Goal: Task Accomplishment & Management: Use online tool/utility

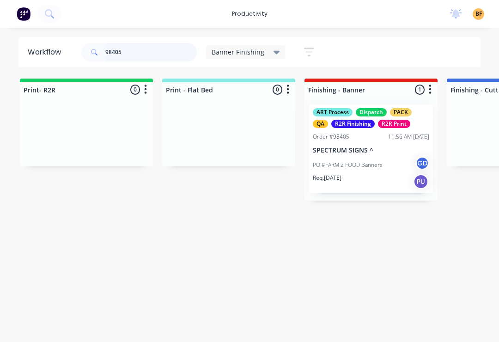
type input "98405"
click at [374, 174] on div "Req. [DATE] PU" at bounding box center [371, 182] width 116 height 16
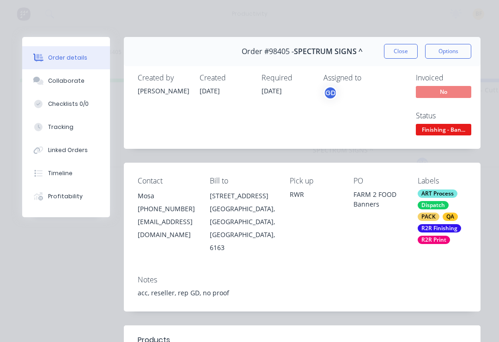
click at [65, 129] on div "Tracking" at bounding box center [60, 127] width 25 height 8
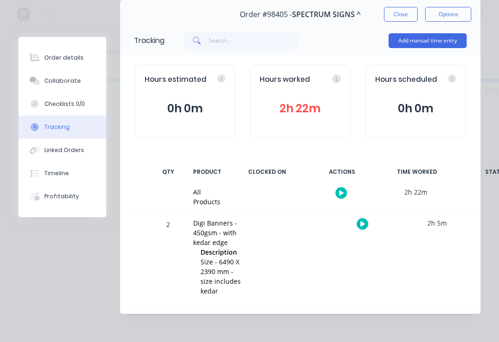
scroll to position [37, 0]
click at [362, 222] on icon "button" at bounding box center [363, 224] width 5 height 5
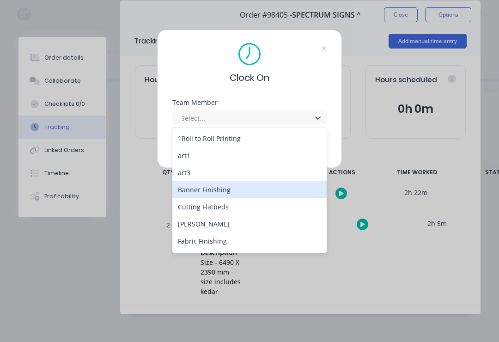
click at [232, 192] on div "Banner Finishing" at bounding box center [249, 189] width 154 height 17
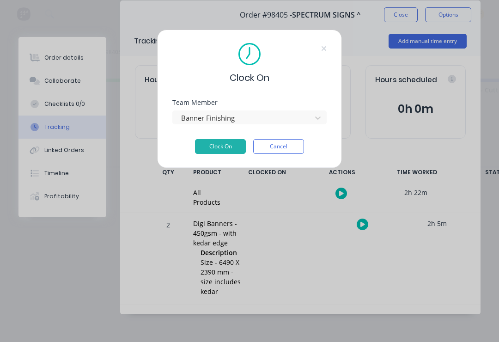
click at [229, 147] on button "Clock On" at bounding box center [220, 146] width 51 height 15
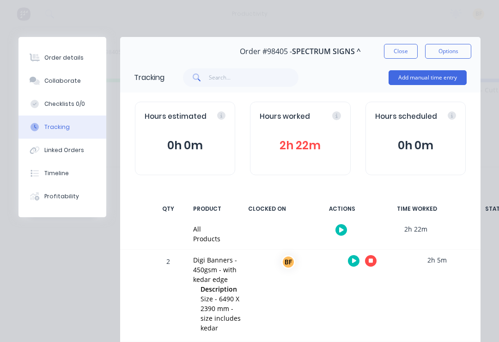
scroll to position [0, 0]
click at [67, 83] on div "Collaborate" at bounding box center [62, 81] width 37 height 8
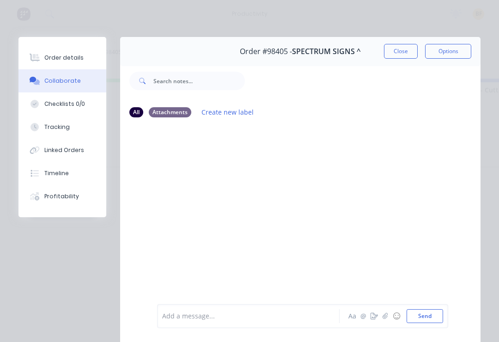
click at [76, 75] on button "Collaborate" at bounding box center [62, 80] width 88 height 23
click at [173, 116] on div "Attachments" at bounding box center [170, 112] width 43 height 10
click at [142, 116] on div "All Attachments Create new label" at bounding box center [300, 112] width 342 height 12
click at [137, 116] on div "All" at bounding box center [136, 112] width 14 height 10
click at [83, 153] on button "Linked Orders" at bounding box center [62, 150] width 88 height 23
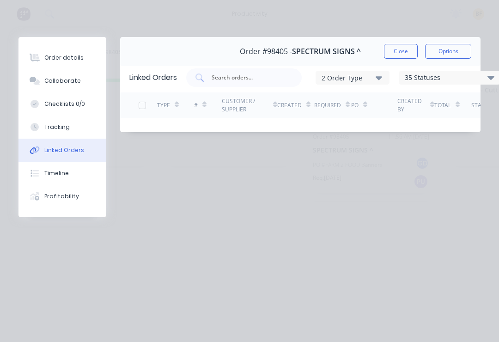
click at [71, 128] on button "Tracking" at bounding box center [62, 127] width 88 height 23
